Goal: Information Seeking & Learning: Learn about a topic

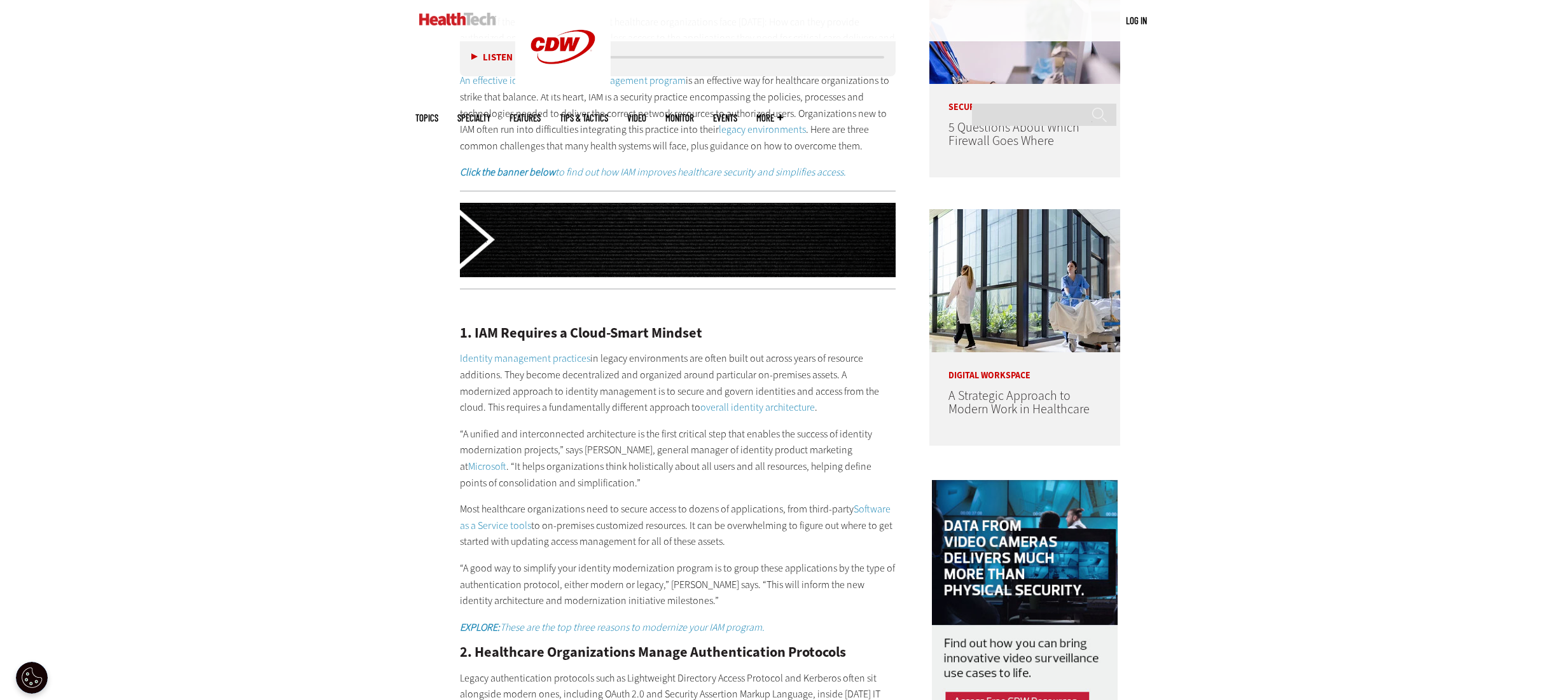
scroll to position [1017, 0]
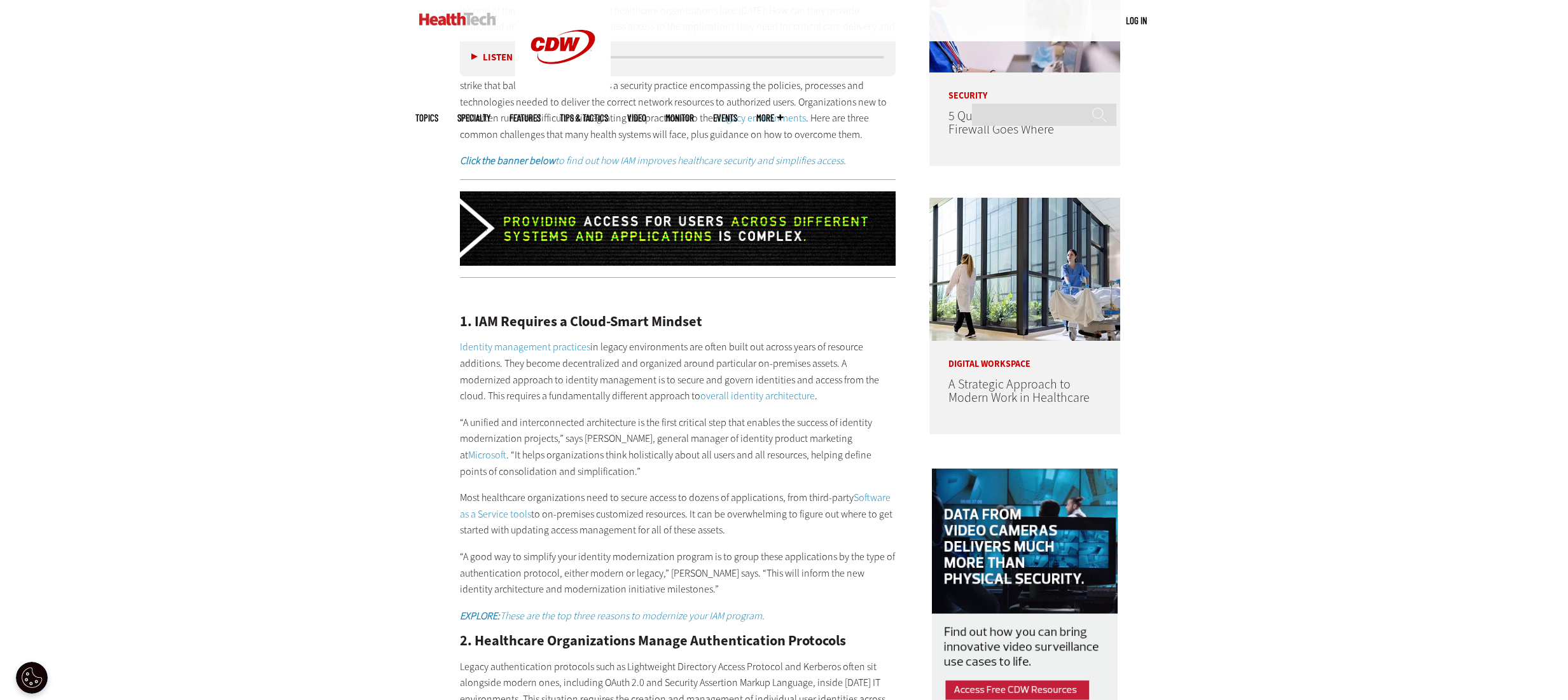
scroll to position [1398, 0]
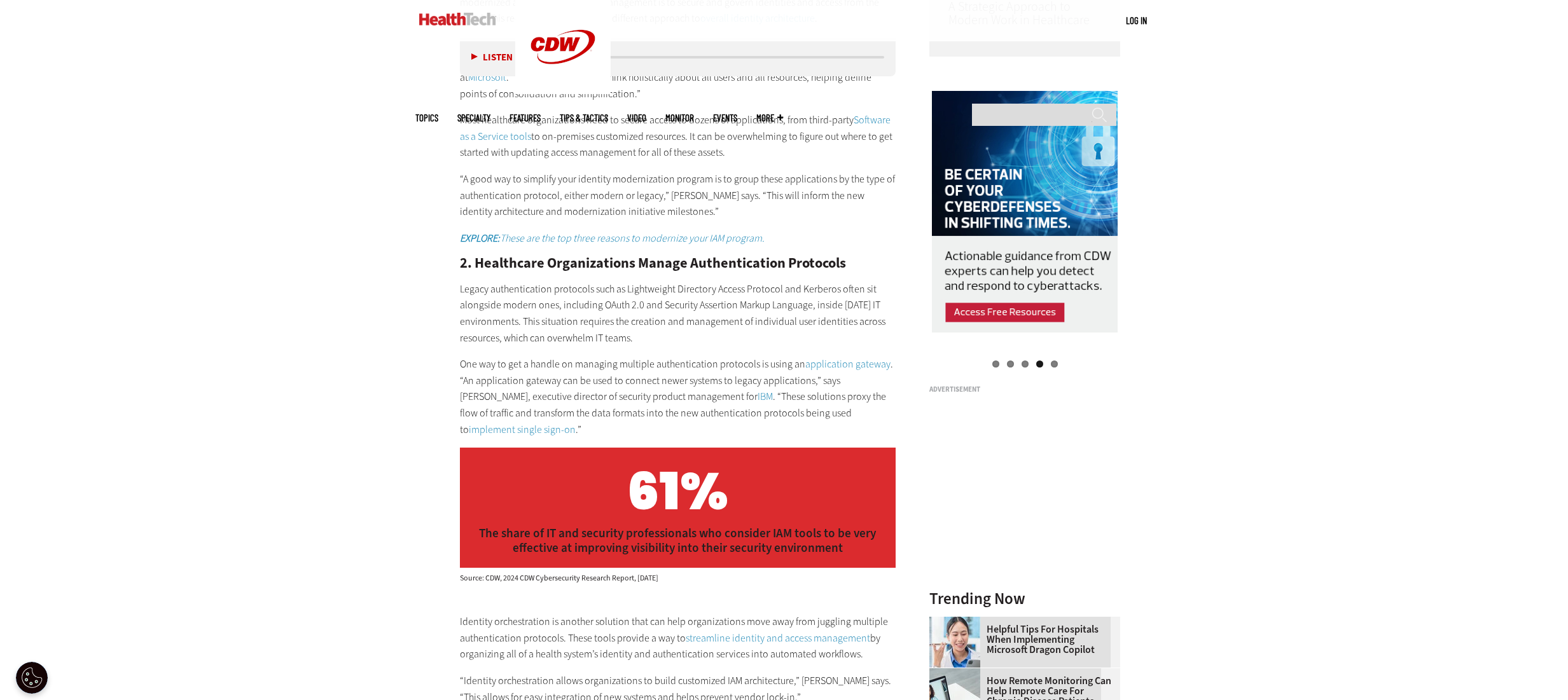
click at [274, 328] on div "Become an Insider Sign up [DATE] to receive premium content! Sign Up MENU Log i…" at bounding box center [784, 386] width 1568 height 3570
click at [276, 328] on div "Become an Insider Sign up [DATE] to receive premium content! Sign Up MENU Log i…" at bounding box center [784, 386] width 1568 height 3570
click at [278, 327] on div "Become an Insider Sign up [DATE] to receive premium content! Sign Up MENU Log i…" at bounding box center [784, 386] width 1568 height 3570
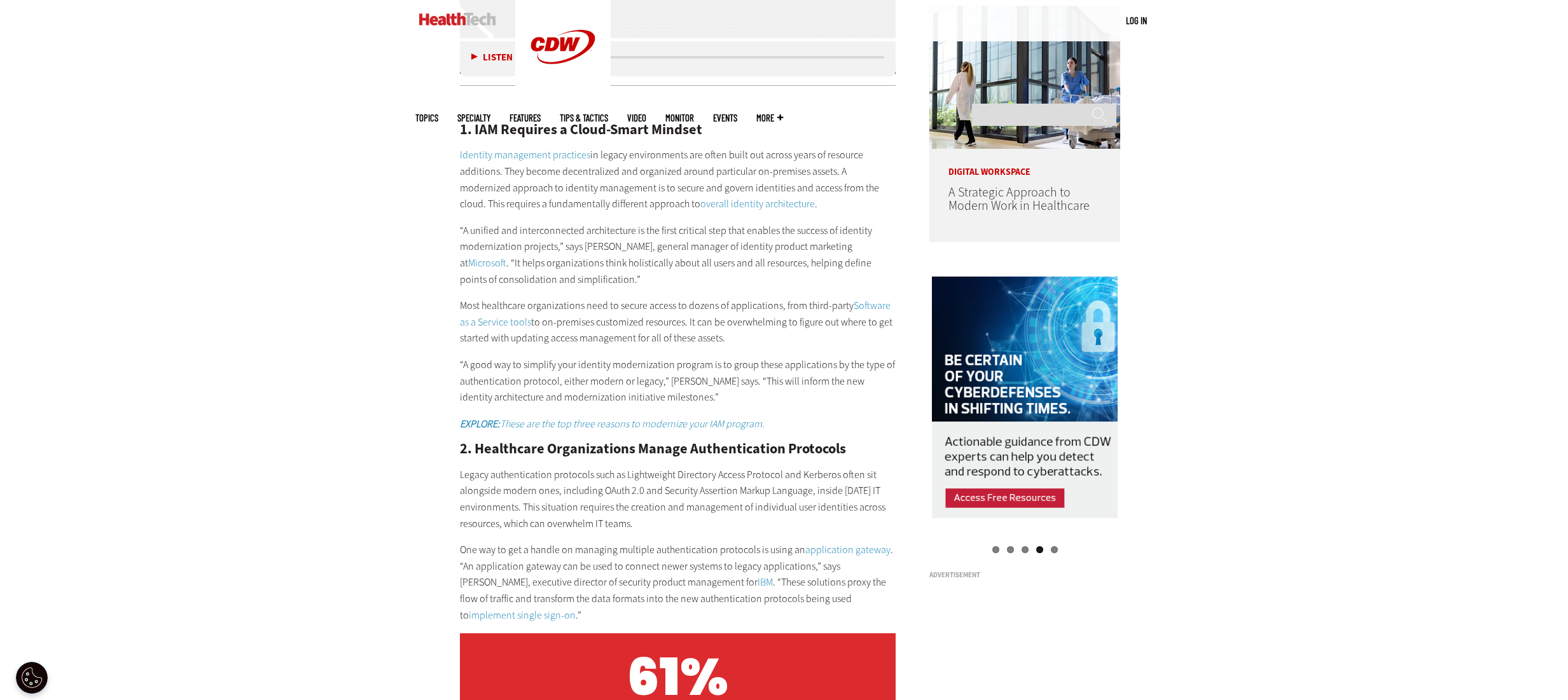
scroll to position [1081, 0]
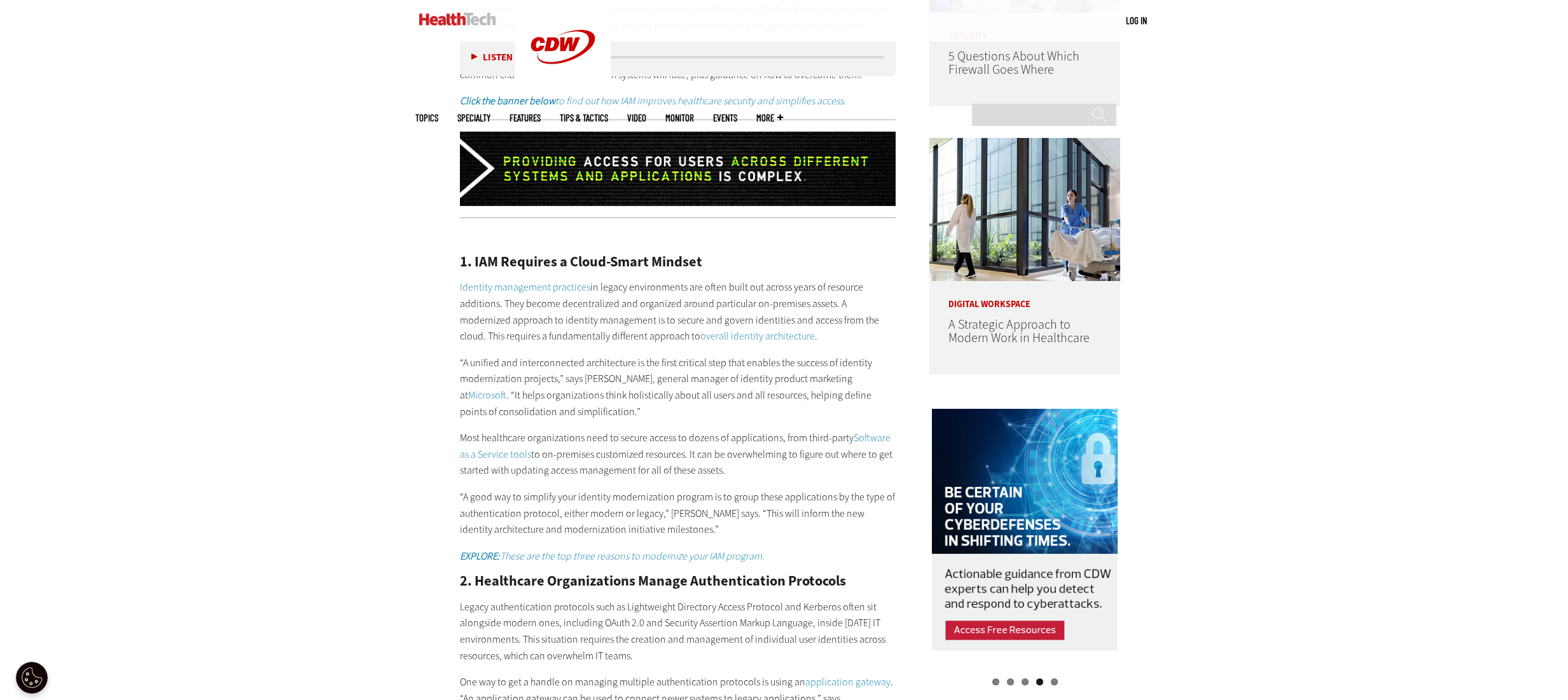
click at [372, 324] on div "Become an Insider Sign up [DATE] to receive premium content! Sign Up MENU Log i…" at bounding box center [784, 704] width 1568 height 3570
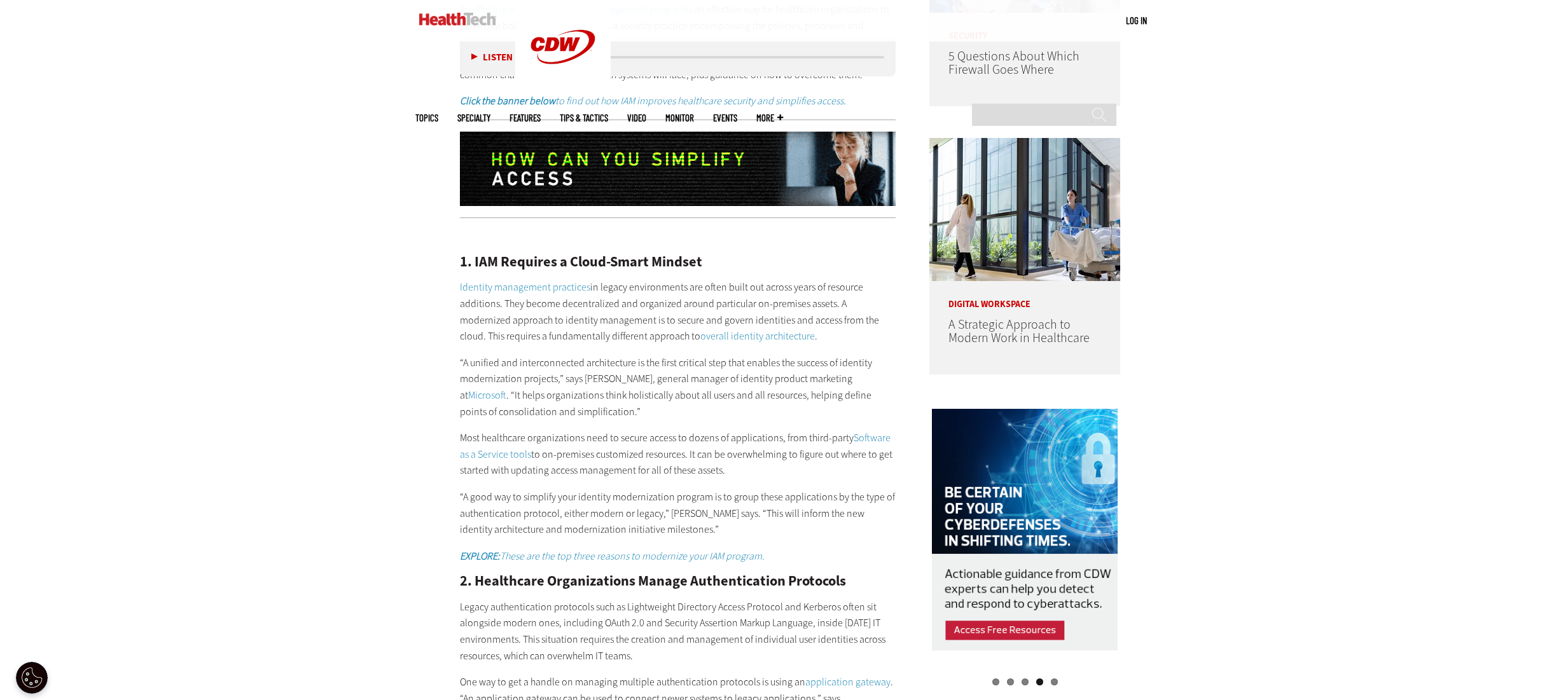
click at [389, 313] on div "Become an Insider Sign up [DATE] to receive premium content! Sign Up MENU Log i…" at bounding box center [784, 704] width 1568 height 3570
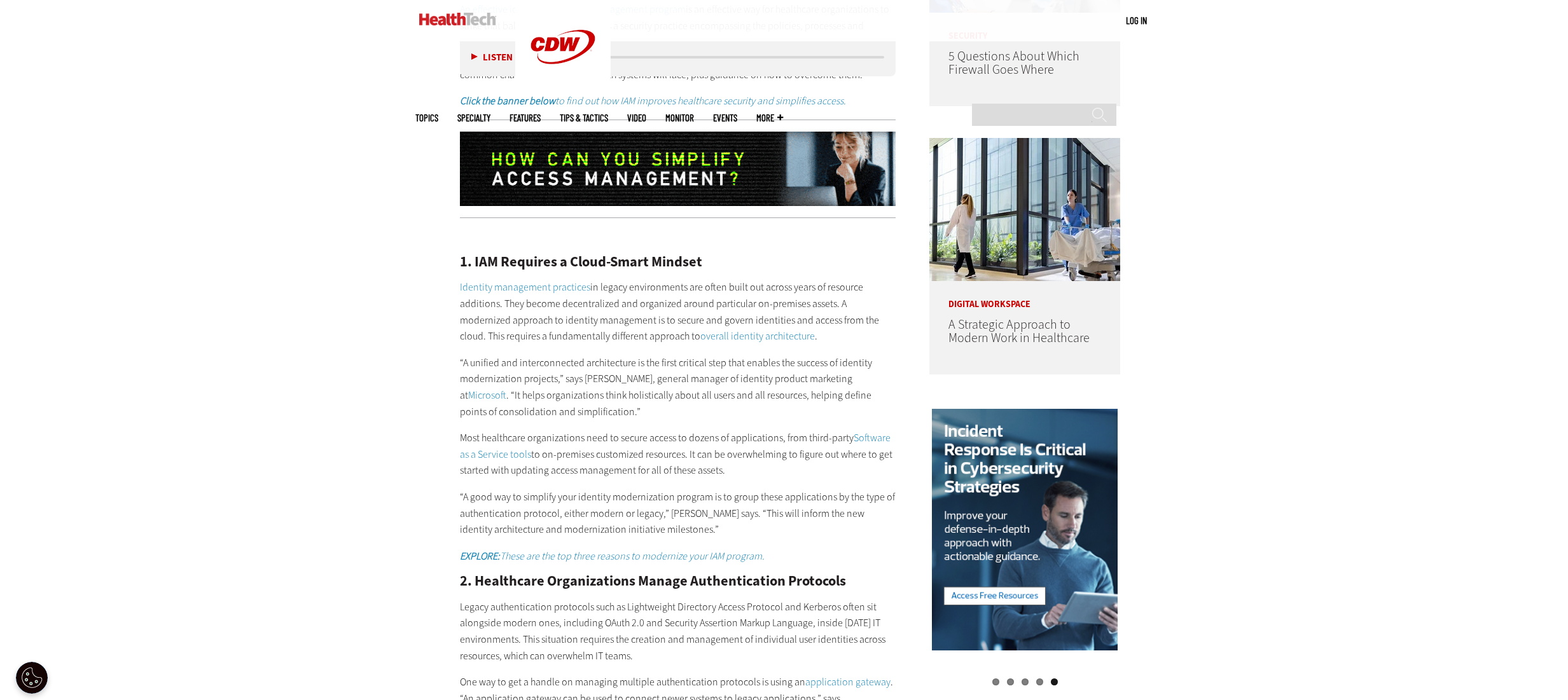
click at [395, 312] on div "Become an Insider Sign up [DATE] to receive premium content! Sign Up MENU Log i…" at bounding box center [784, 704] width 1568 height 3570
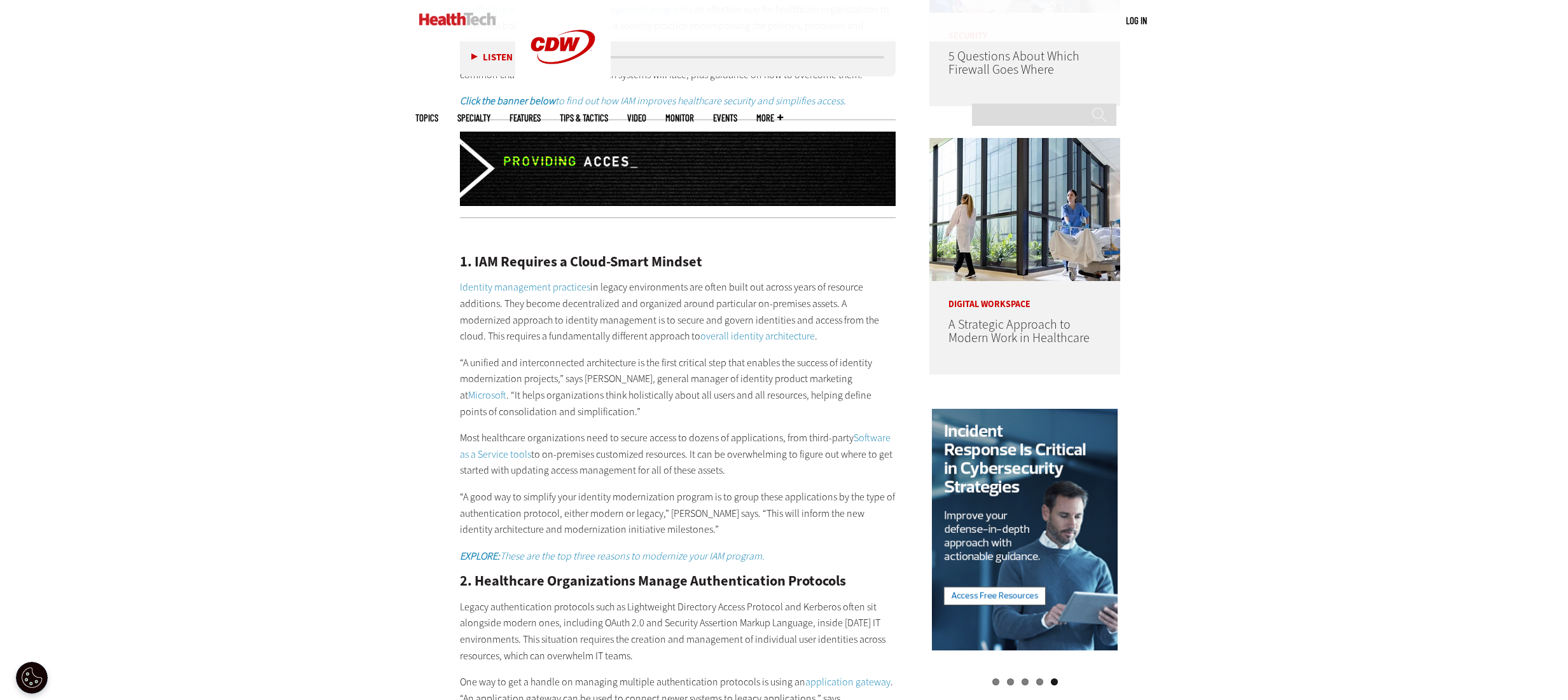
click at [1218, 122] on div "Become an Insider Sign up [DATE] to receive premium content! Sign Up MENU Log i…" at bounding box center [784, 704] width 1568 height 3570
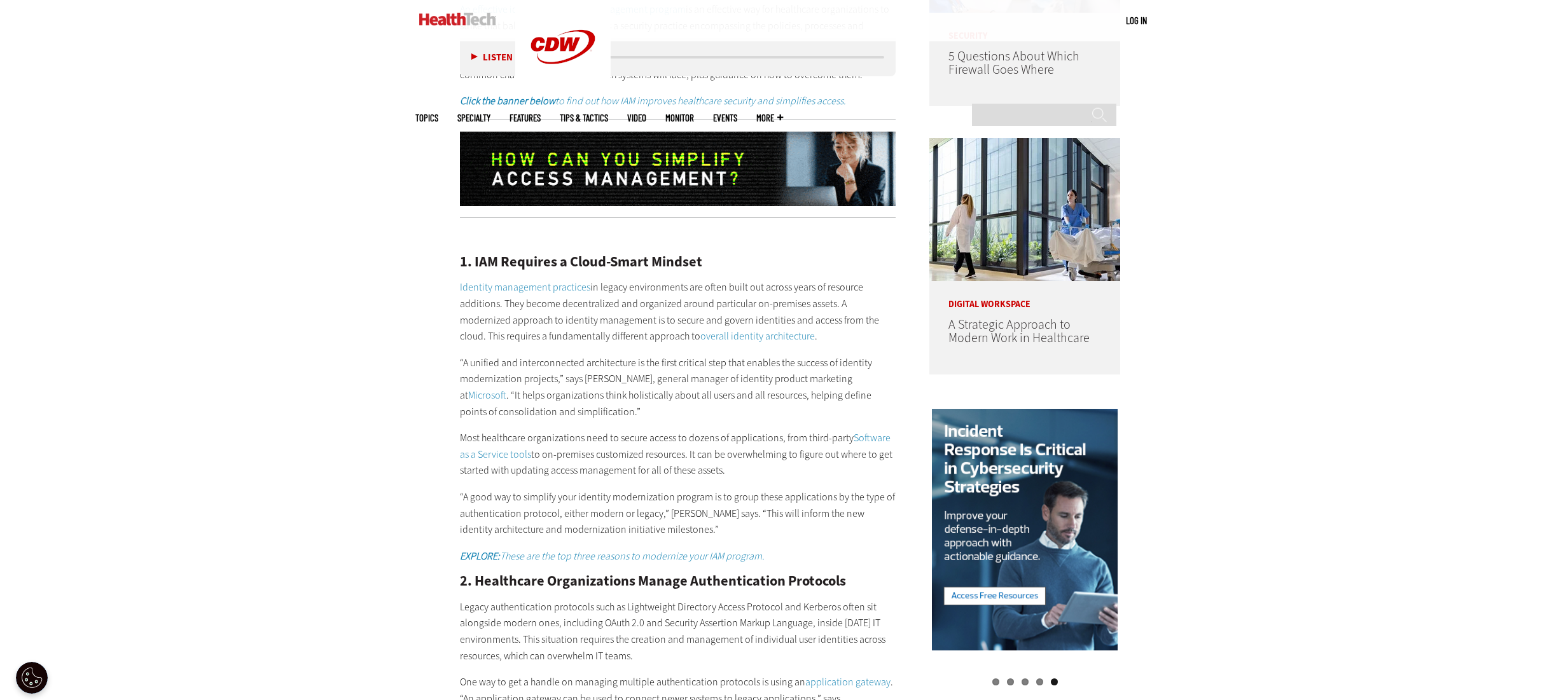
click at [1215, 121] on div "Become an Insider Sign up [DATE] to receive premium content! Sign Up MENU Log i…" at bounding box center [784, 704] width 1568 height 3570
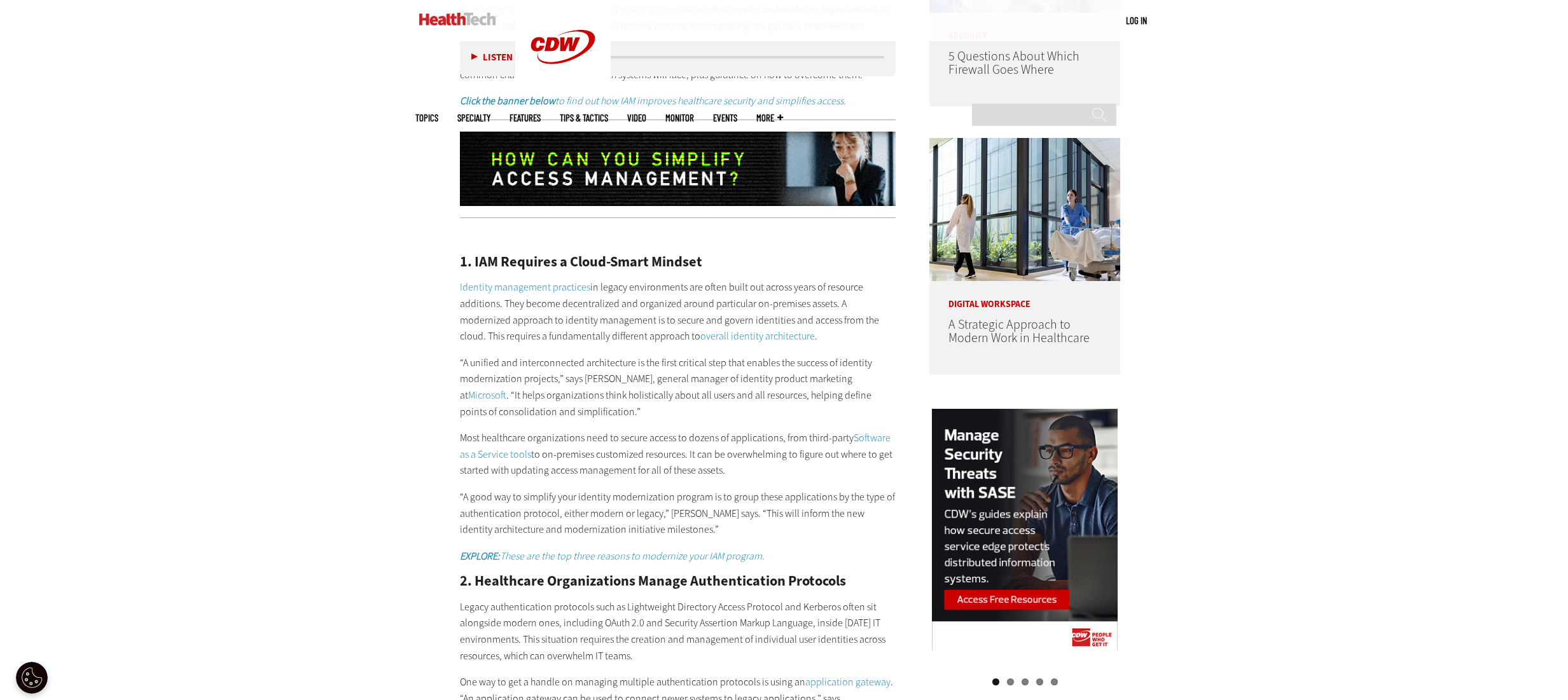
click at [1365, 335] on div "Become an Insider Sign up [DATE] to receive premium content! Sign Up MENU Log i…" at bounding box center [784, 704] width 1568 height 3570
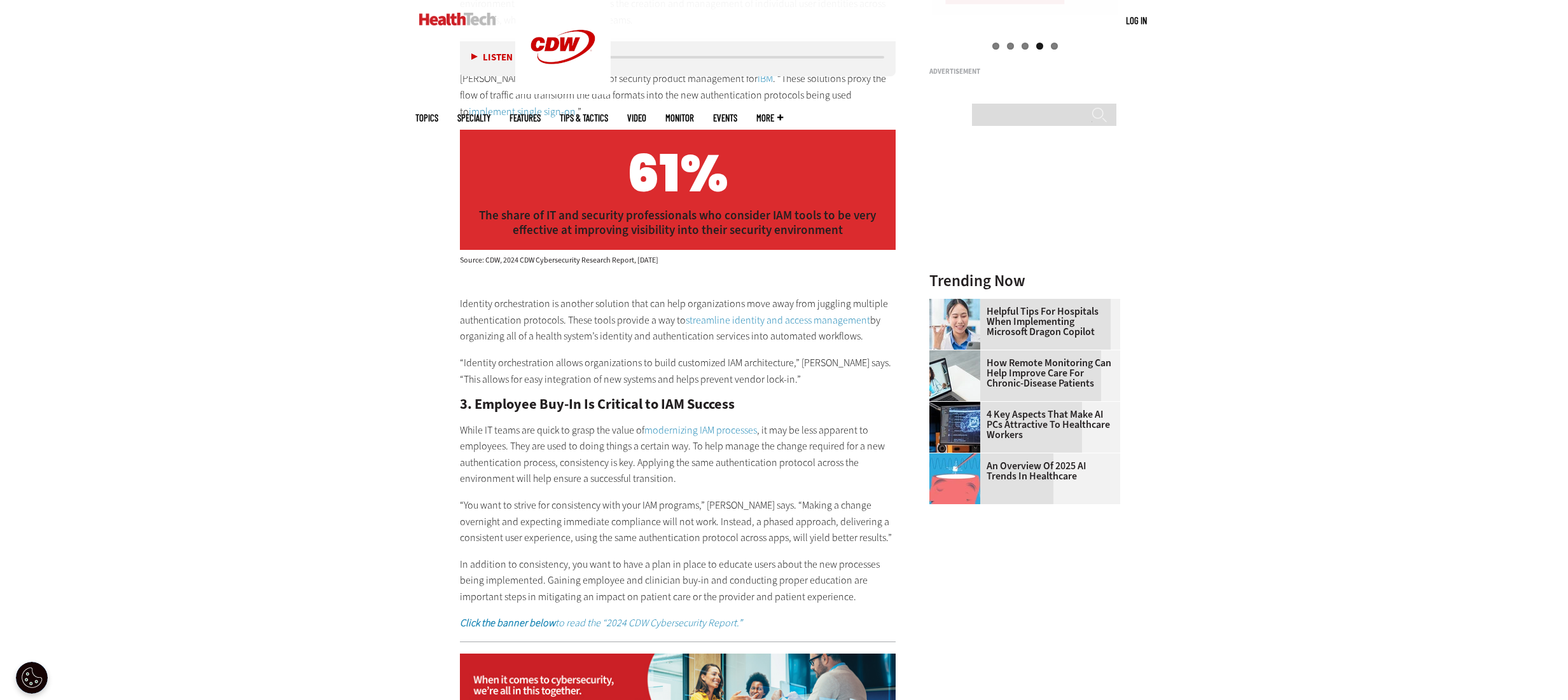
scroll to position [1971, 0]
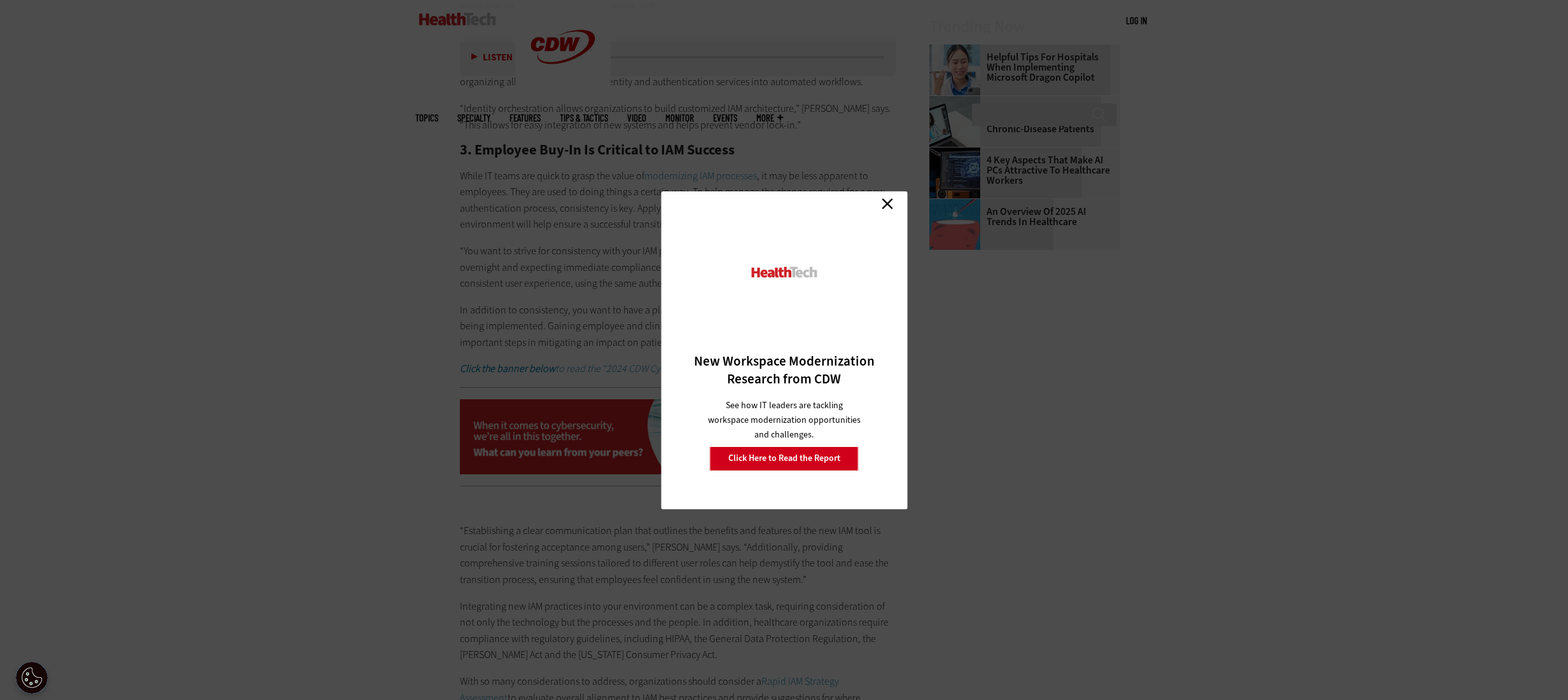
click at [887, 198] on link "Close" at bounding box center [887, 204] width 19 height 19
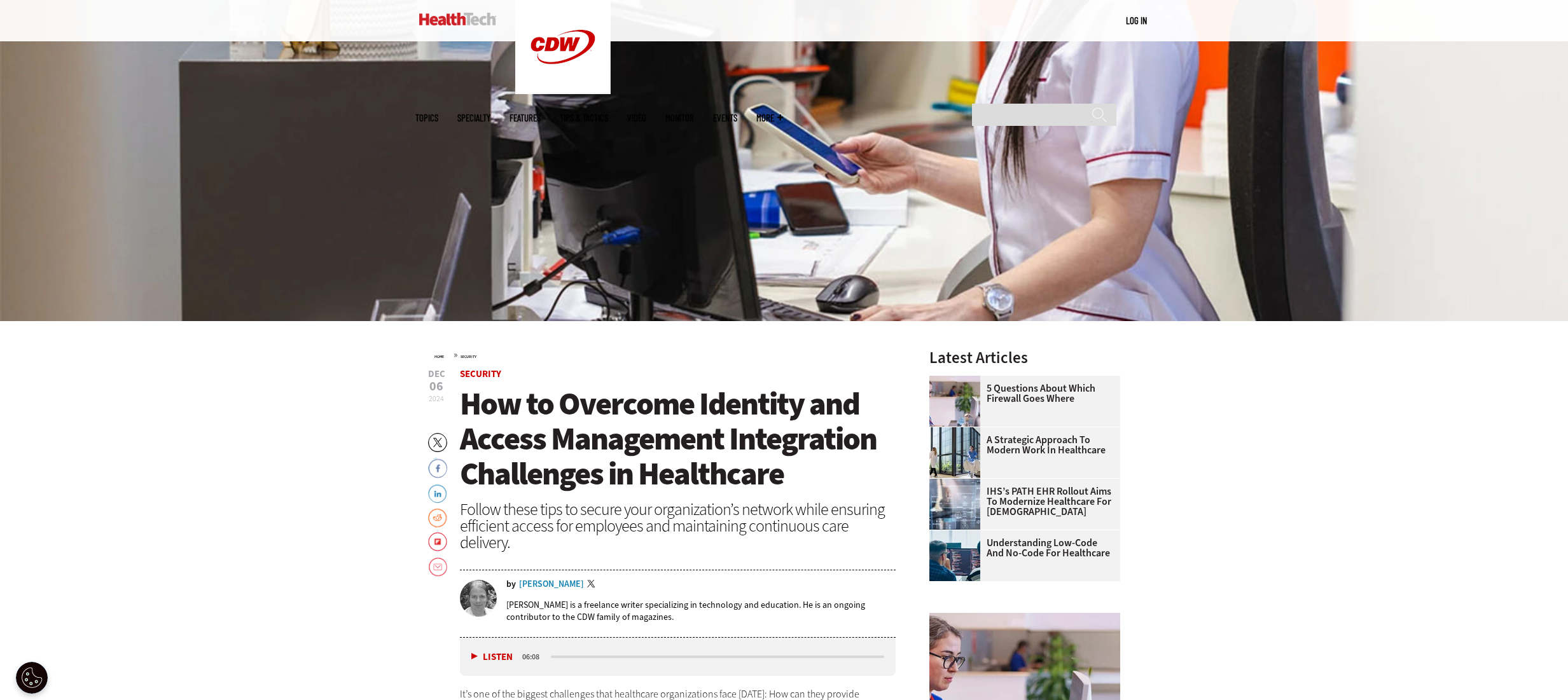
scroll to position [127, 0]
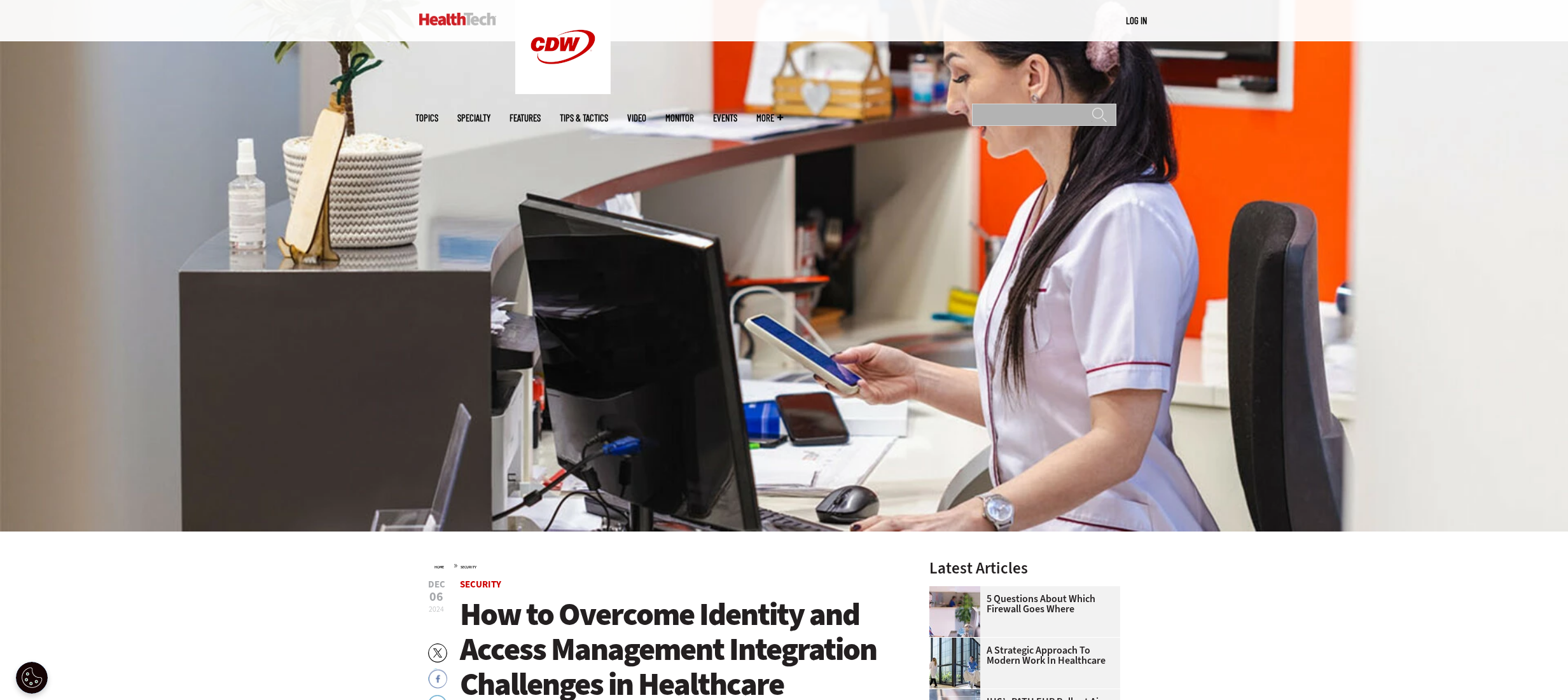
click at [1052, 104] on input "Search" at bounding box center [1044, 115] width 145 height 22
type input "*"
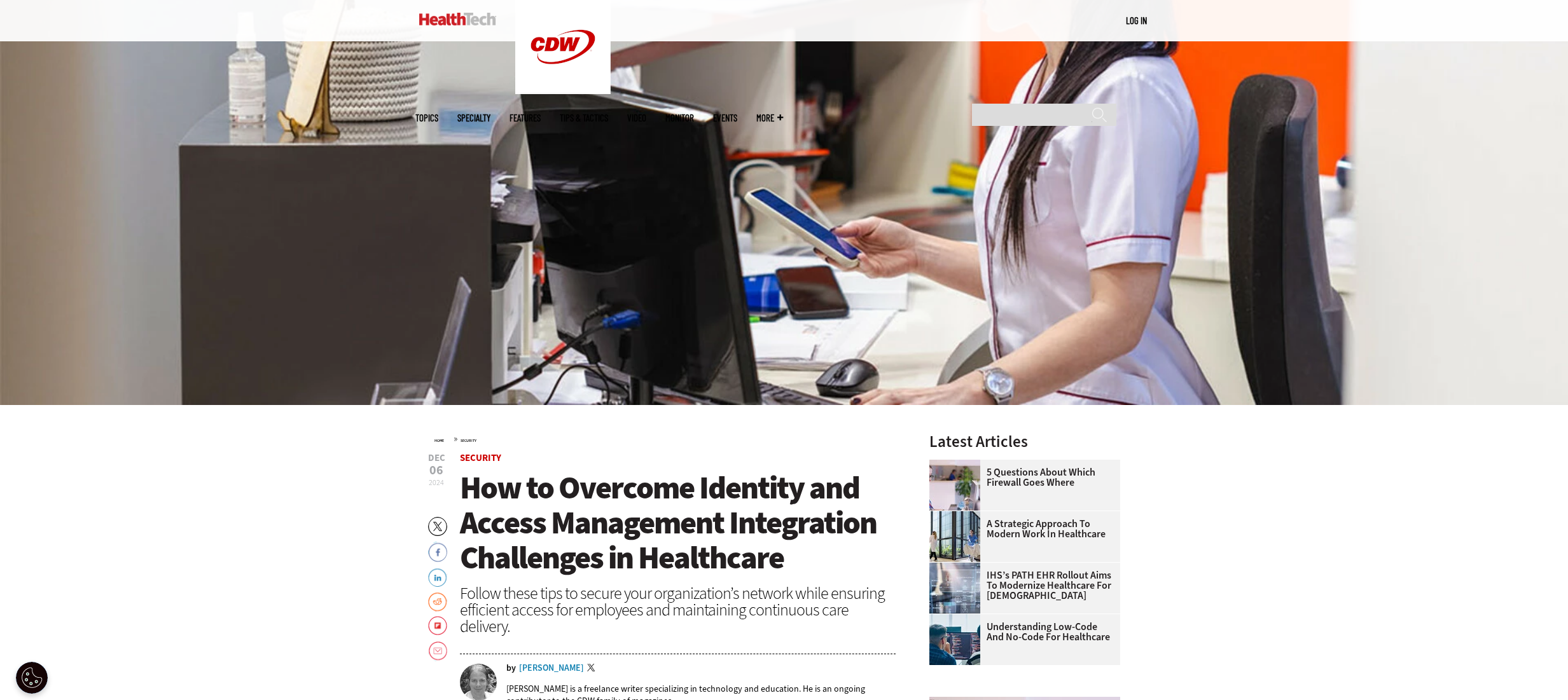
scroll to position [254, 0]
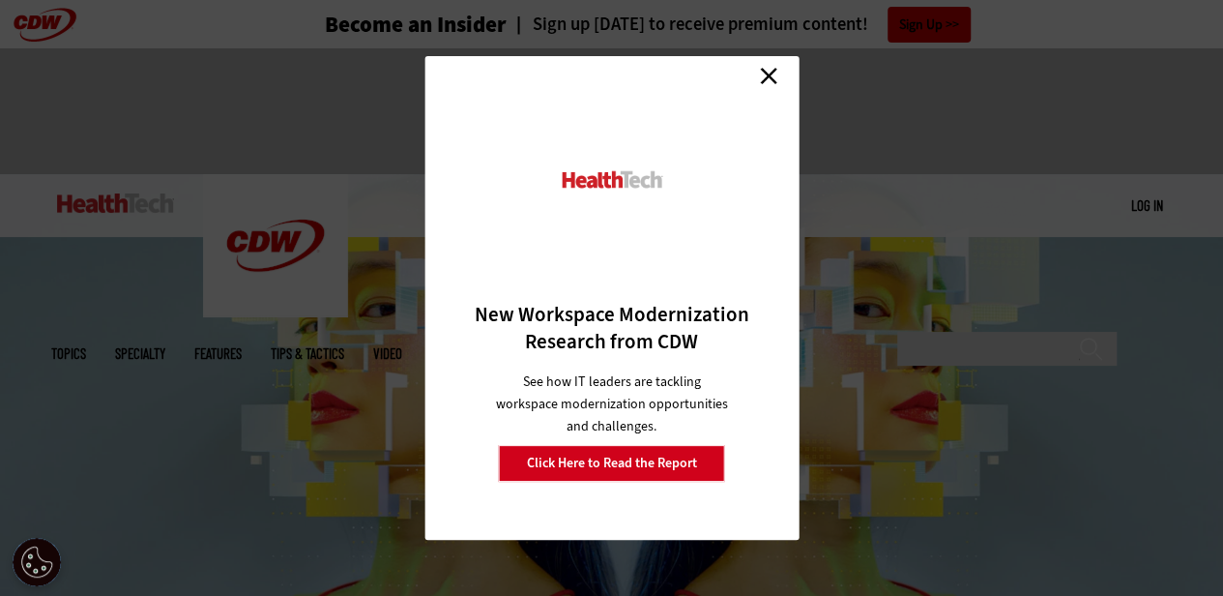
drag, startPoint x: 406, startPoint y: 274, endPoint x: 408, endPoint y: -113, distance: 386.8
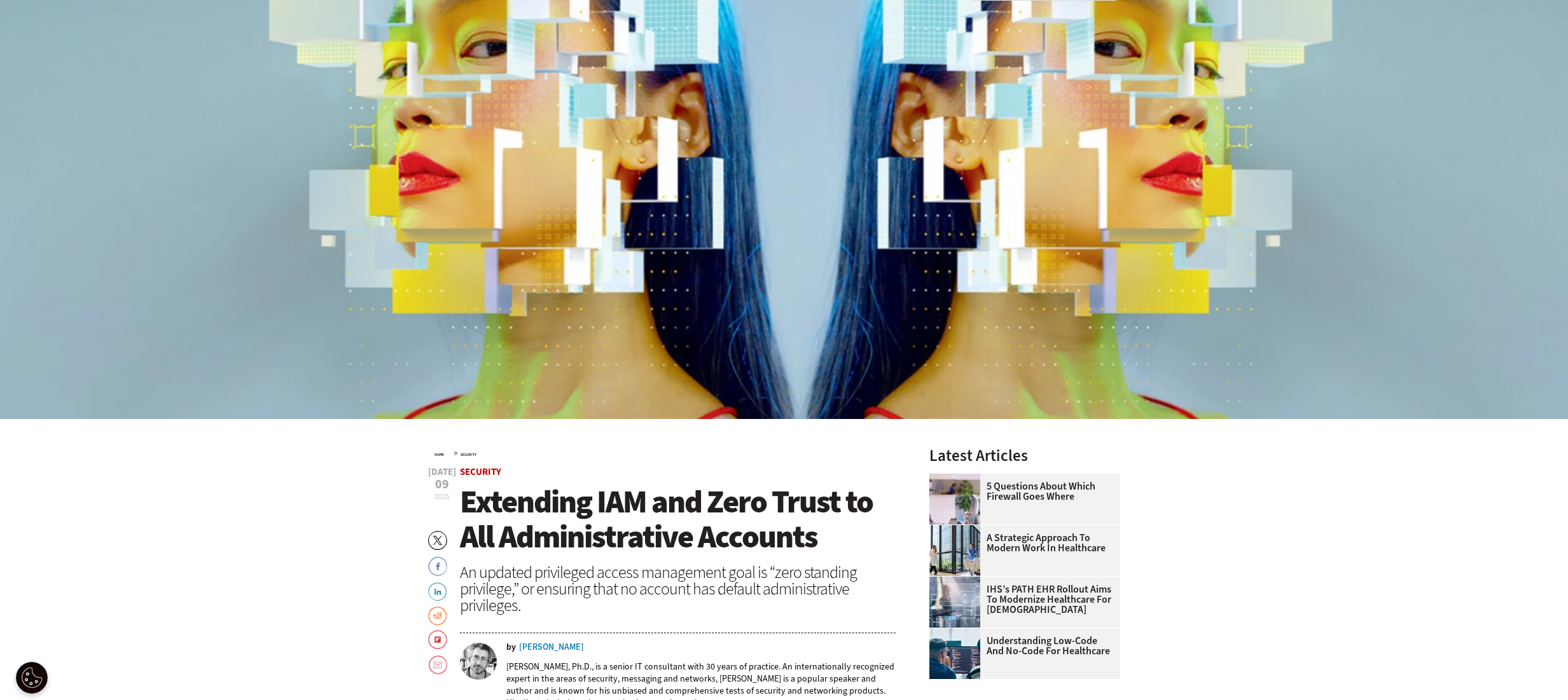
scroll to position [381, 0]
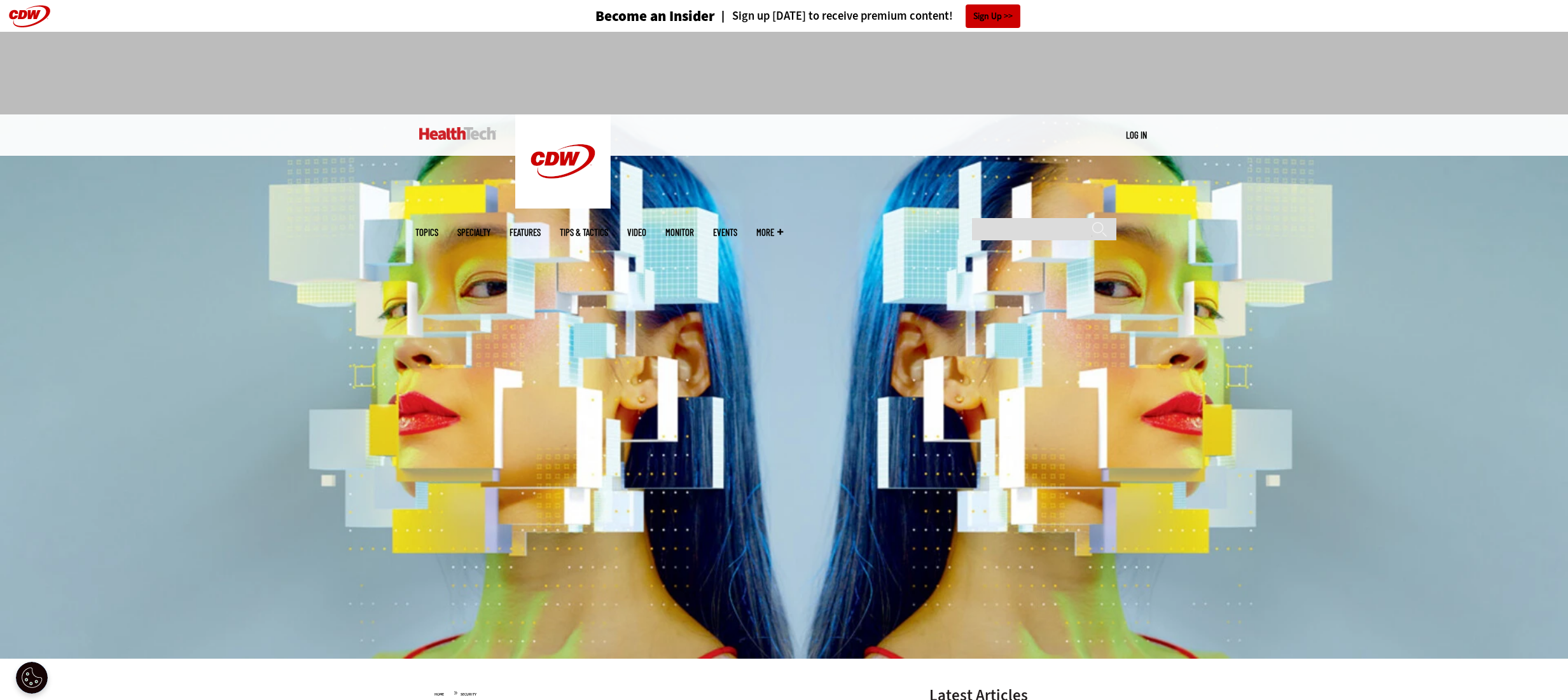
drag, startPoint x: 1279, startPoint y: 646, endPoint x: 1268, endPoint y: 645, distance: 11.0
click at [1280, 646] on img at bounding box center [784, 386] width 1568 height 544
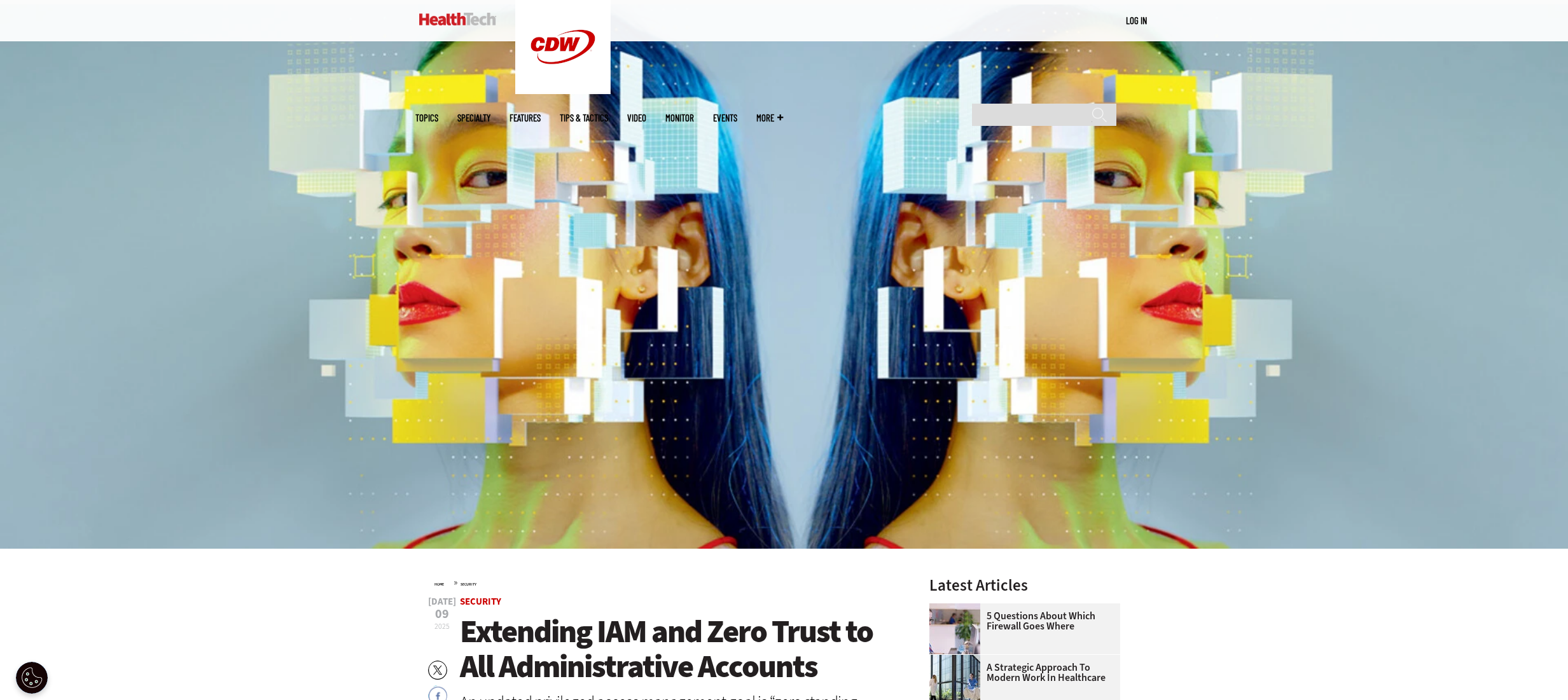
scroll to position [318, 0]
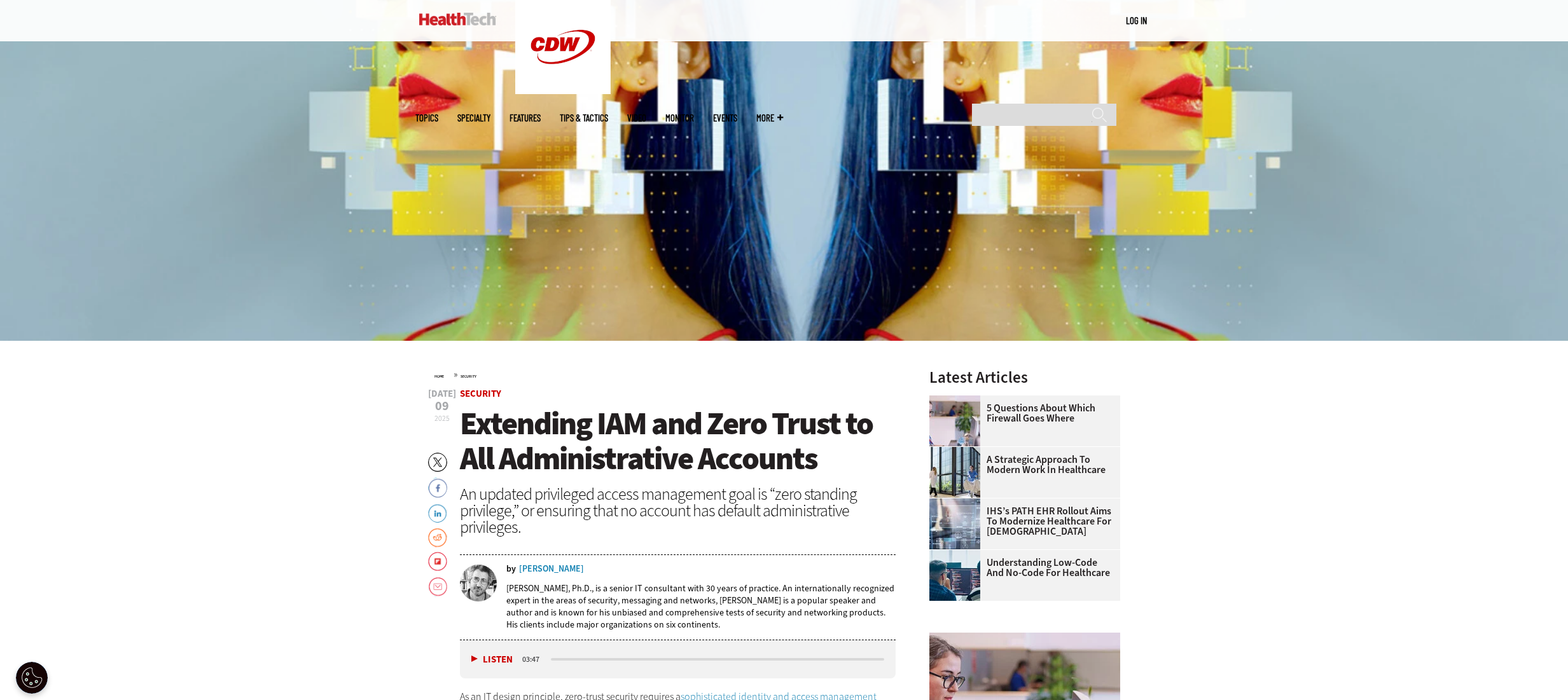
click at [311, 41] on img at bounding box center [784, 69] width 1568 height 544
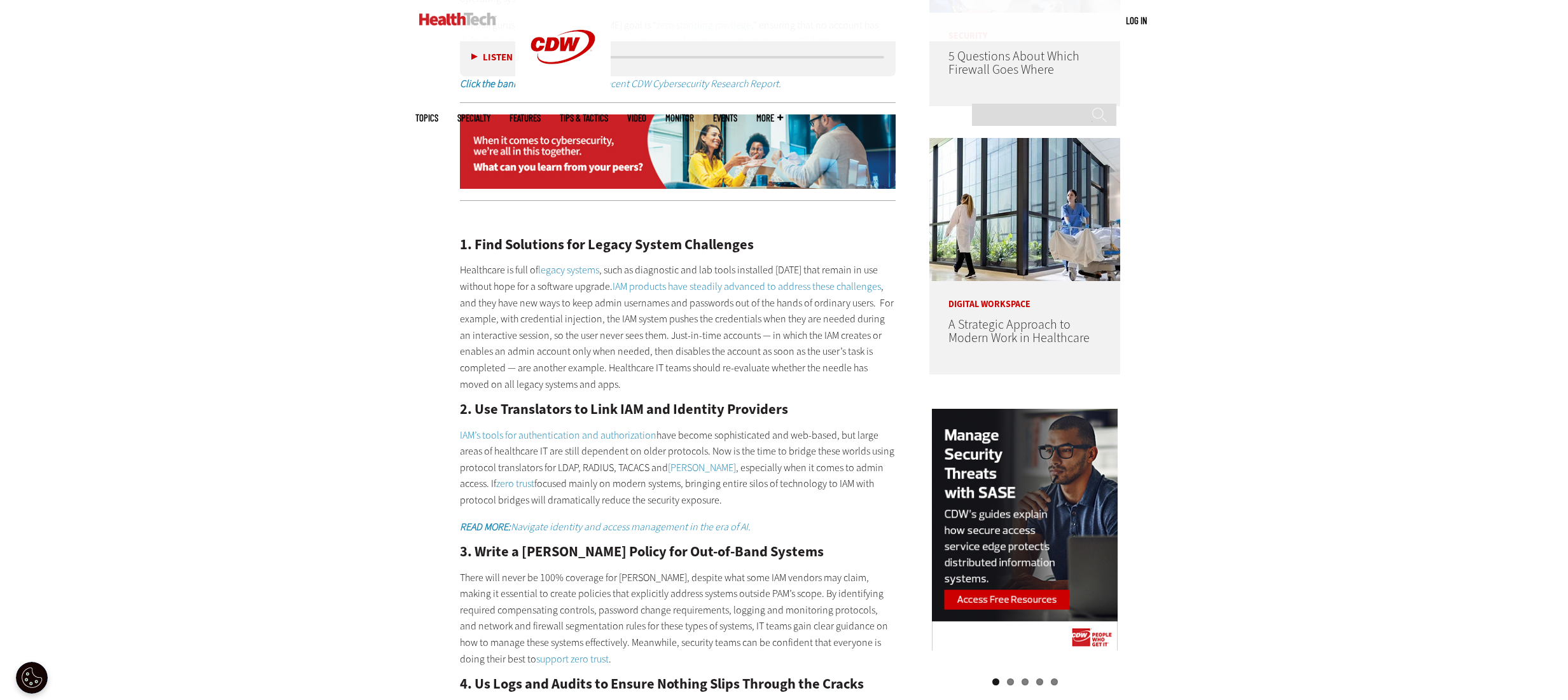
scroll to position [1144, 0]
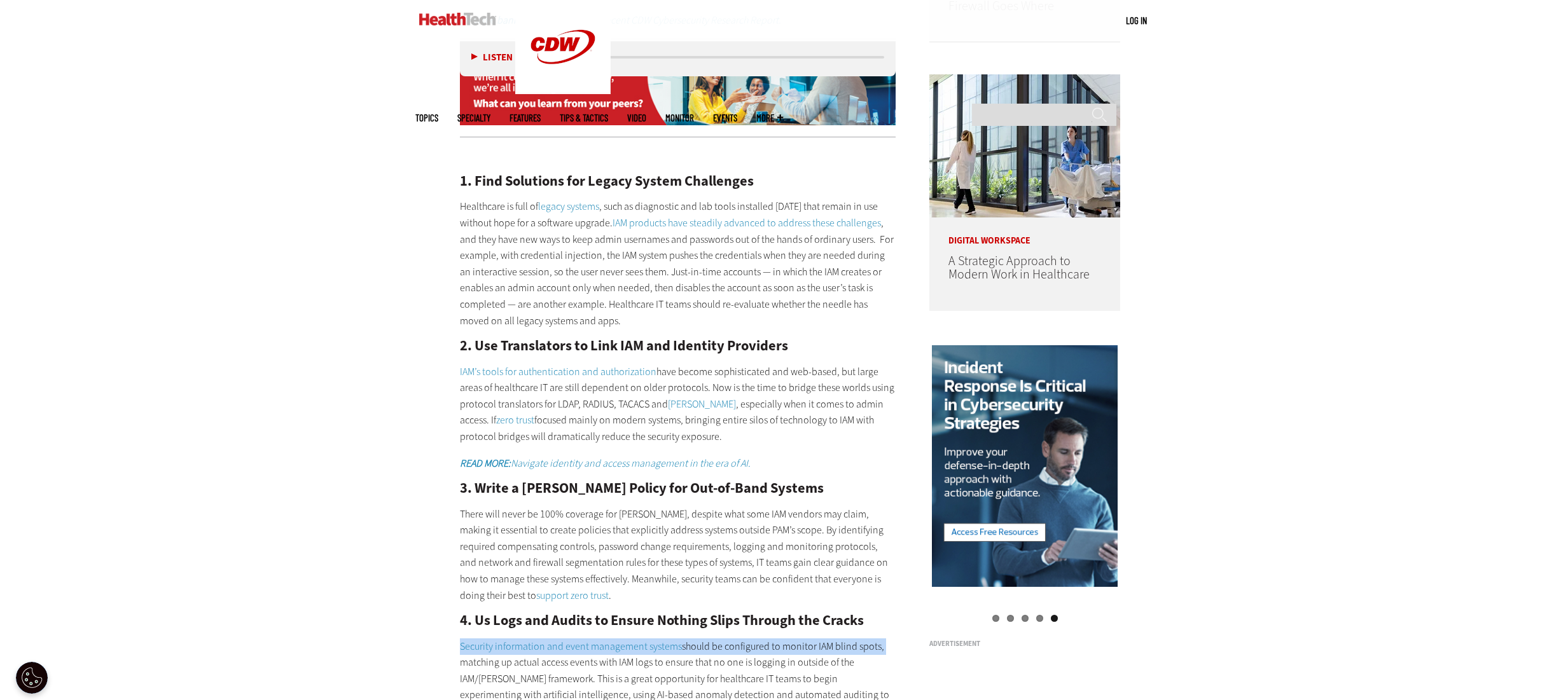
drag, startPoint x: 454, startPoint y: 610, endPoint x: 887, endPoint y: 616, distance: 433.0
click at [887, 616] on article "Jul 09 2025 Twitter Facebook LinkedIn Reddit Flipboard Email Security Extending…" at bounding box center [665, 402] width 462 height 1679
copy p "Security information and event management systems should be configured to monit…"
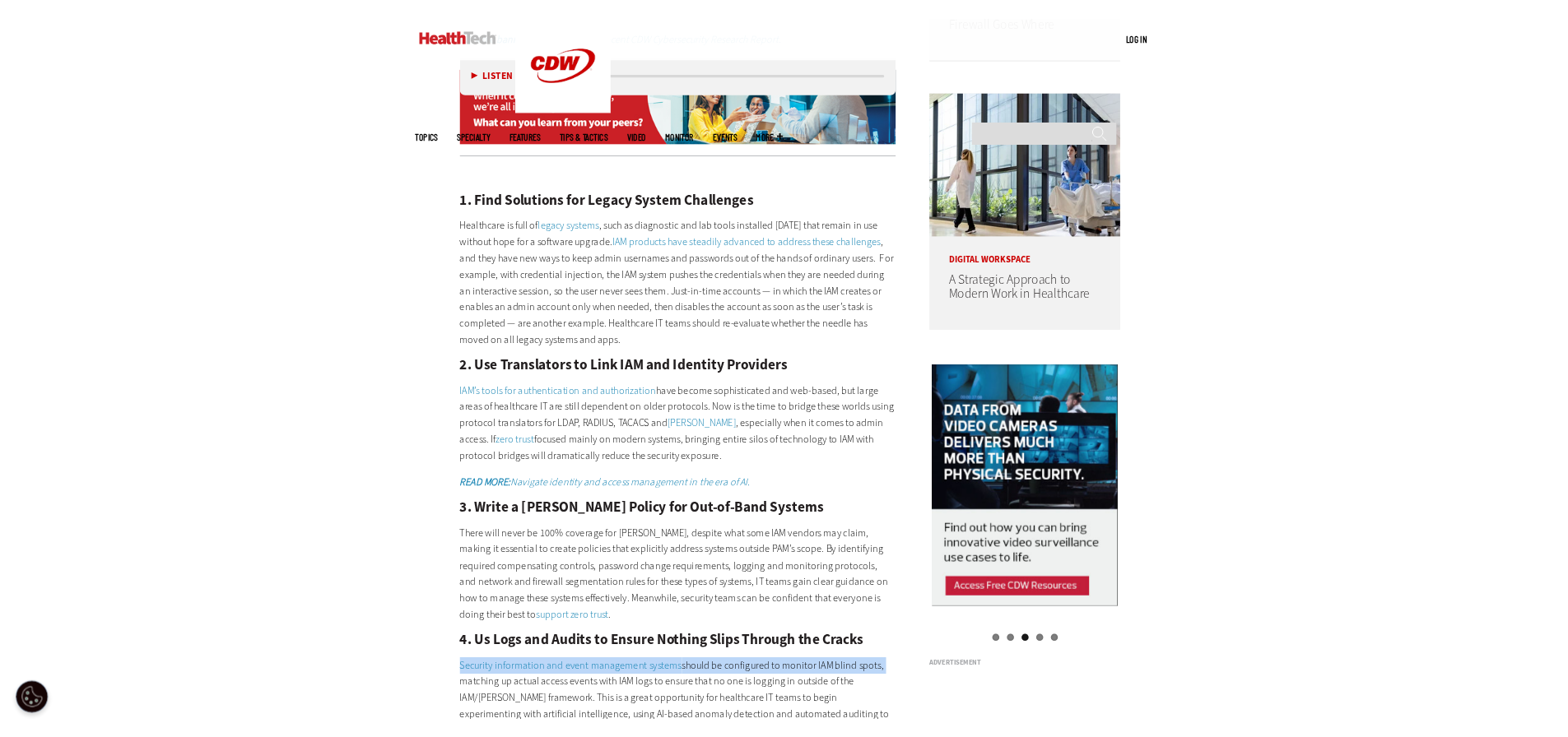
scroll to position [1321, 0]
